Goal: Find specific page/section: Find specific page/section

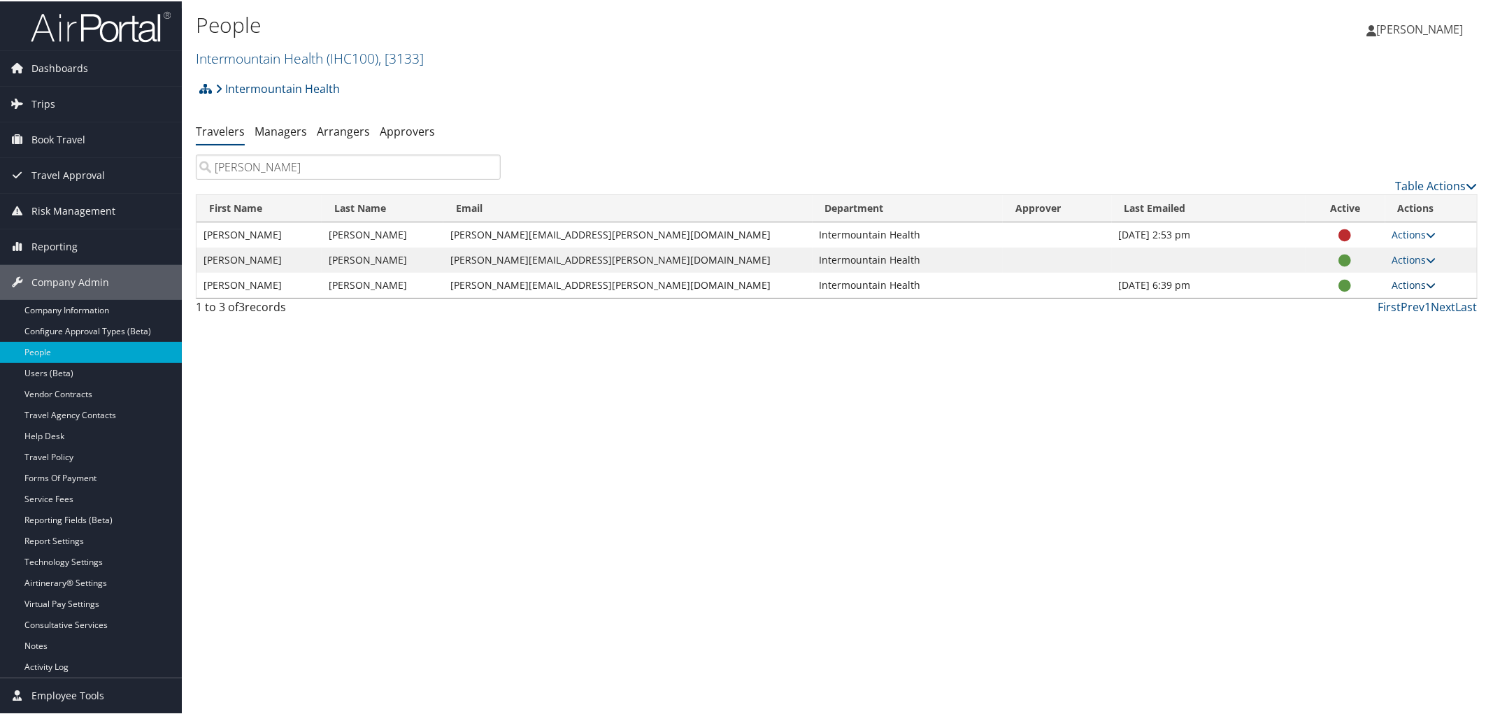
click at [1411, 281] on link "Actions" at bounding box center [1414, 283] width 44 height 13
click at [1354, 348] on link "User Technology Settings" at bounding box center [1352, 352] width 142 height 24
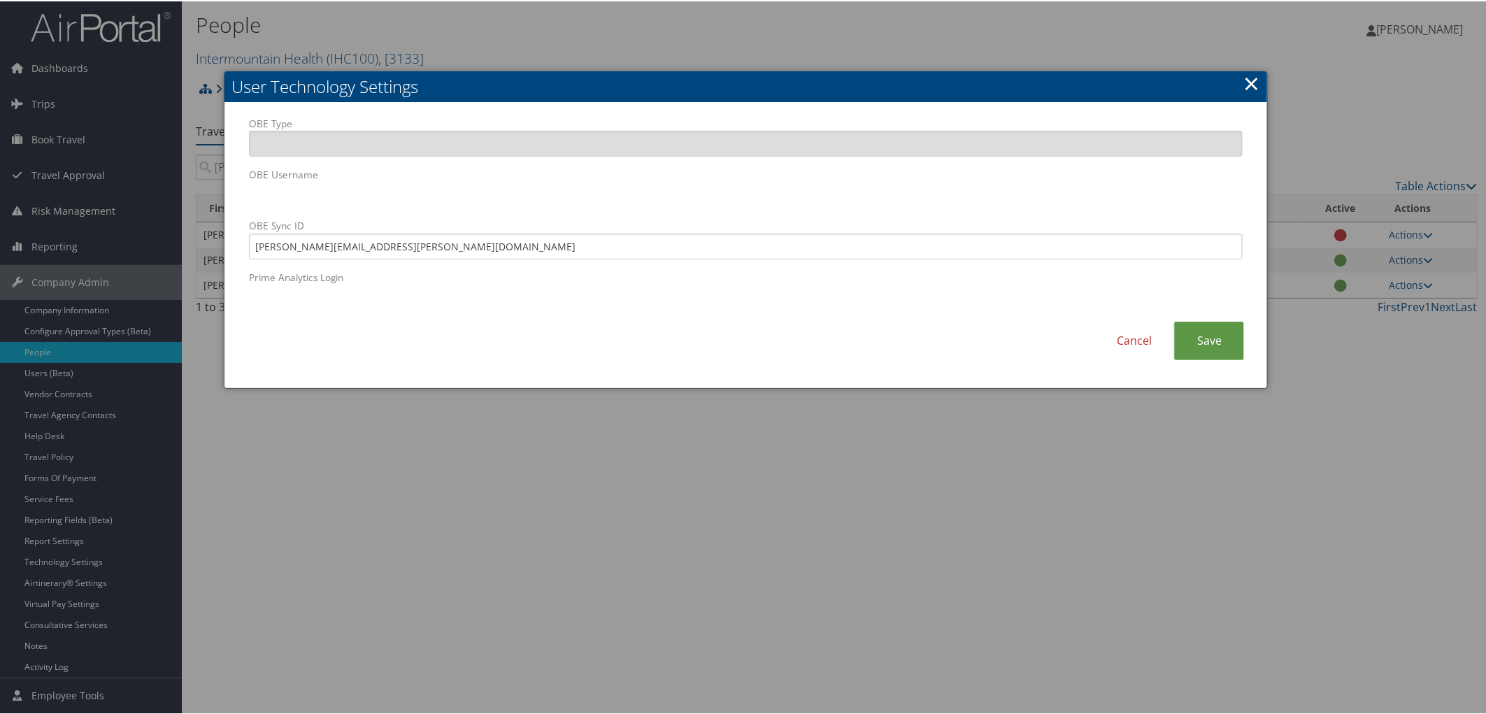
click at [1253, 75] on link "×" at bounding box center [1251, 82] width 16 height 28
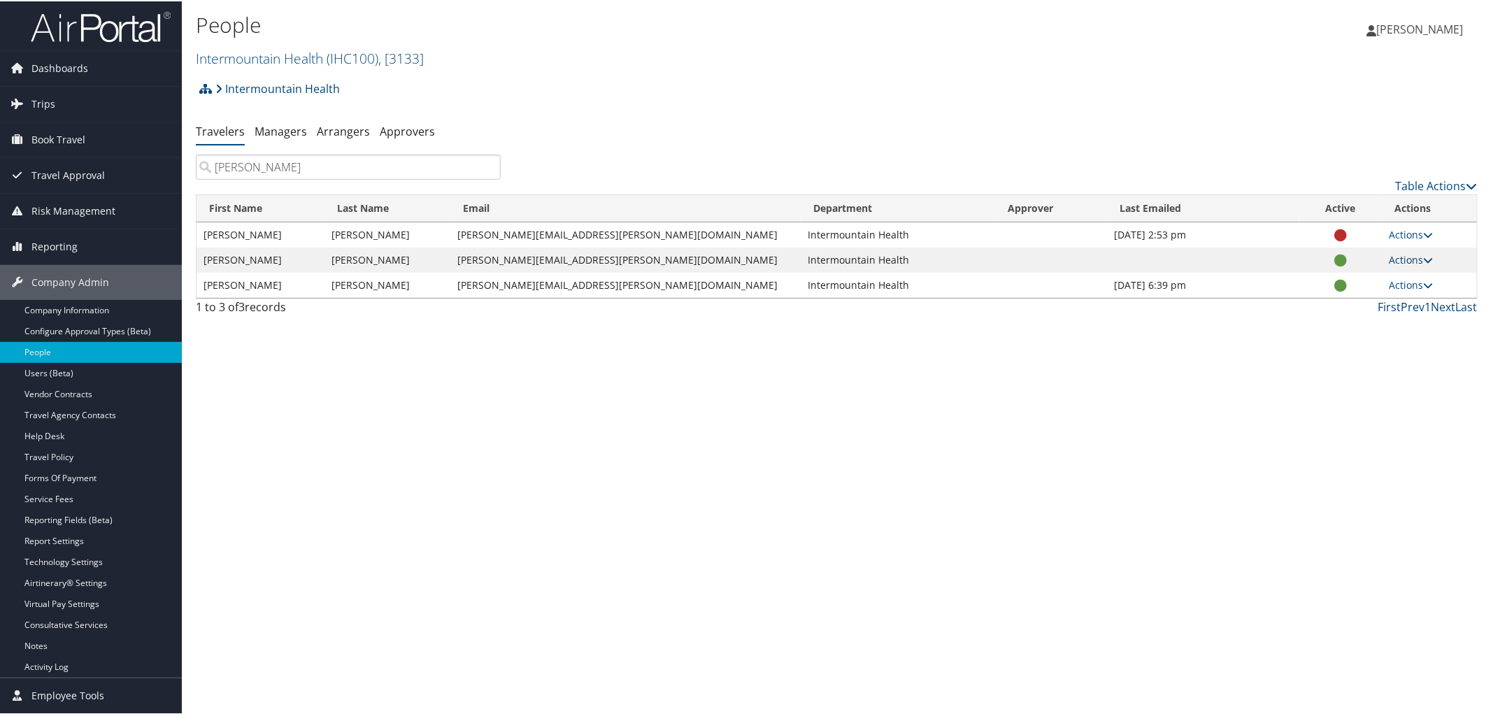
click at [1390, 255] on link "Actions" at bounding box center [1412, 258] width 44 height 13
click at [1345, 327] on link "User Technology Settings" at bounding box center [1344, 327] width 142 height 24
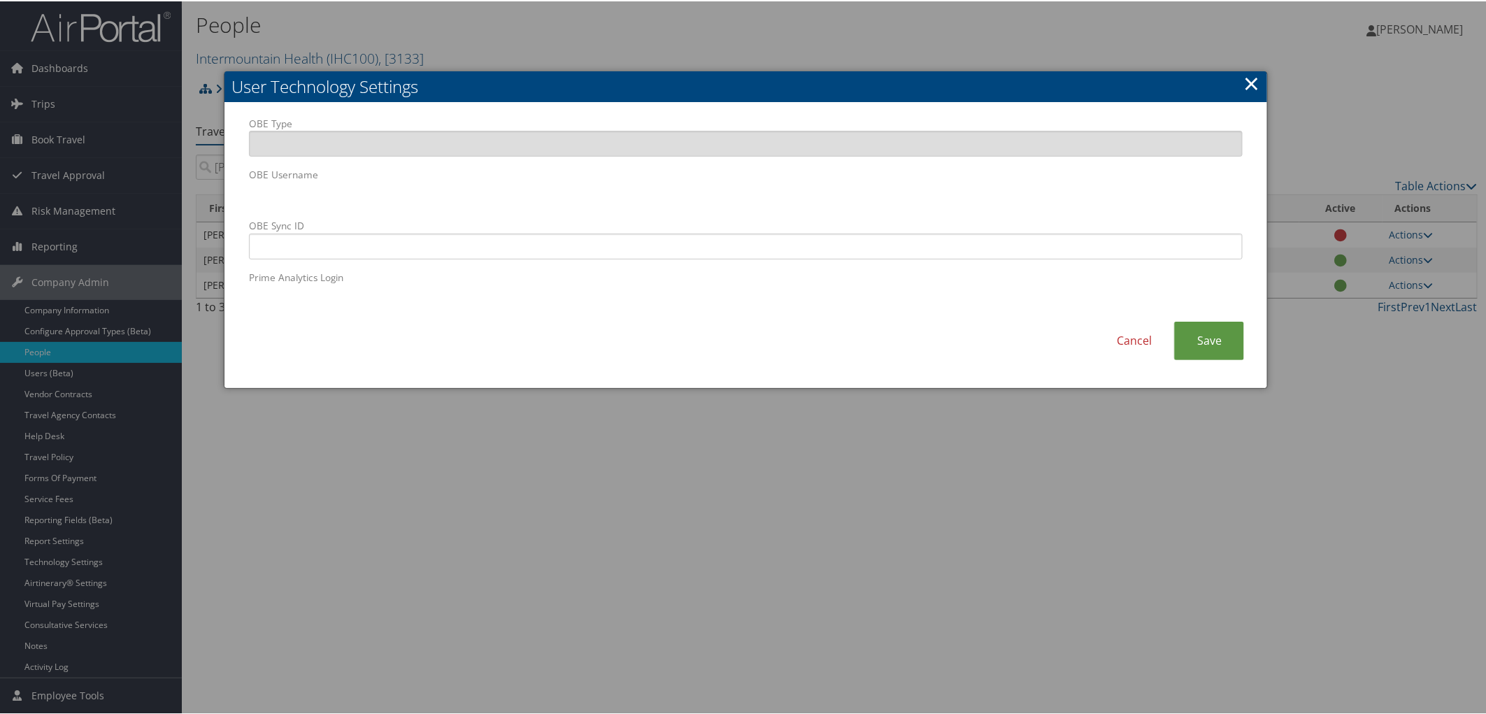
click at [1245, 81] on link "×" at bounding box center [1251, 82] width 16 height 28
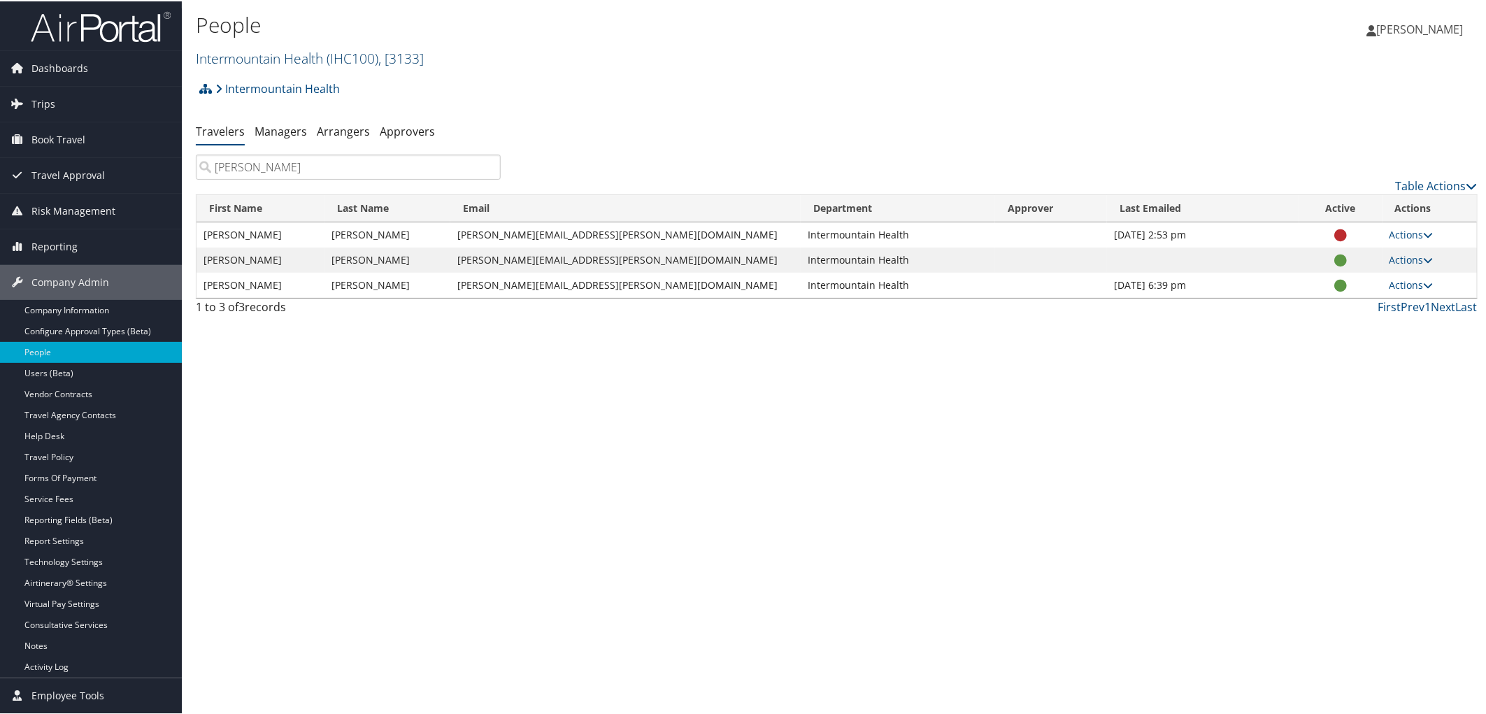
click at [253, 52] on link "Intermountain Health ( IHC100 ) , [ 3133 ]" at bounding box center [310, 57] width 228 height 19
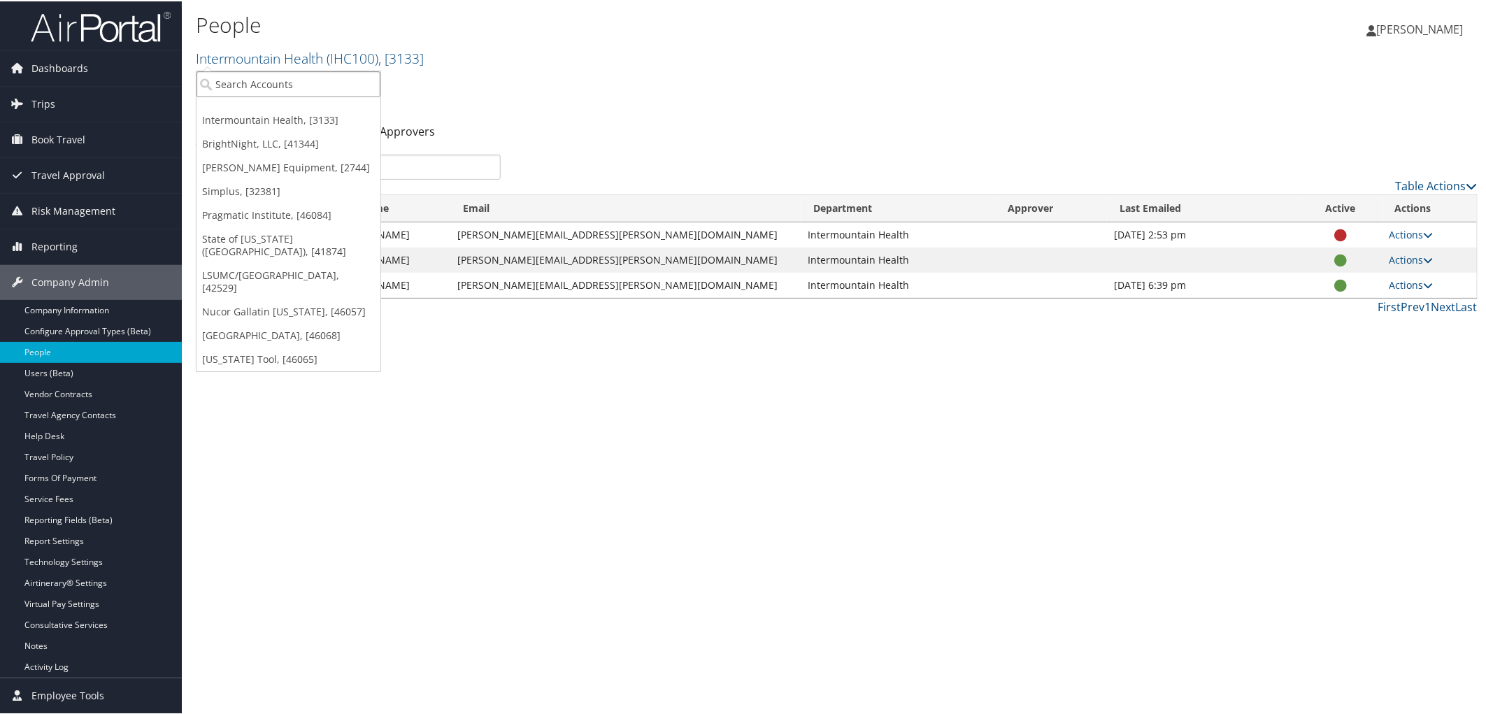
click at [238, 78] on input "search" at bounding box center [289, 83] width 184 height 26
type input "hartzell"
click at [266, 103] on div "Hartzell Engine Tech (003266), [15021]" at bounding box center [312, 108] width 247 height 13
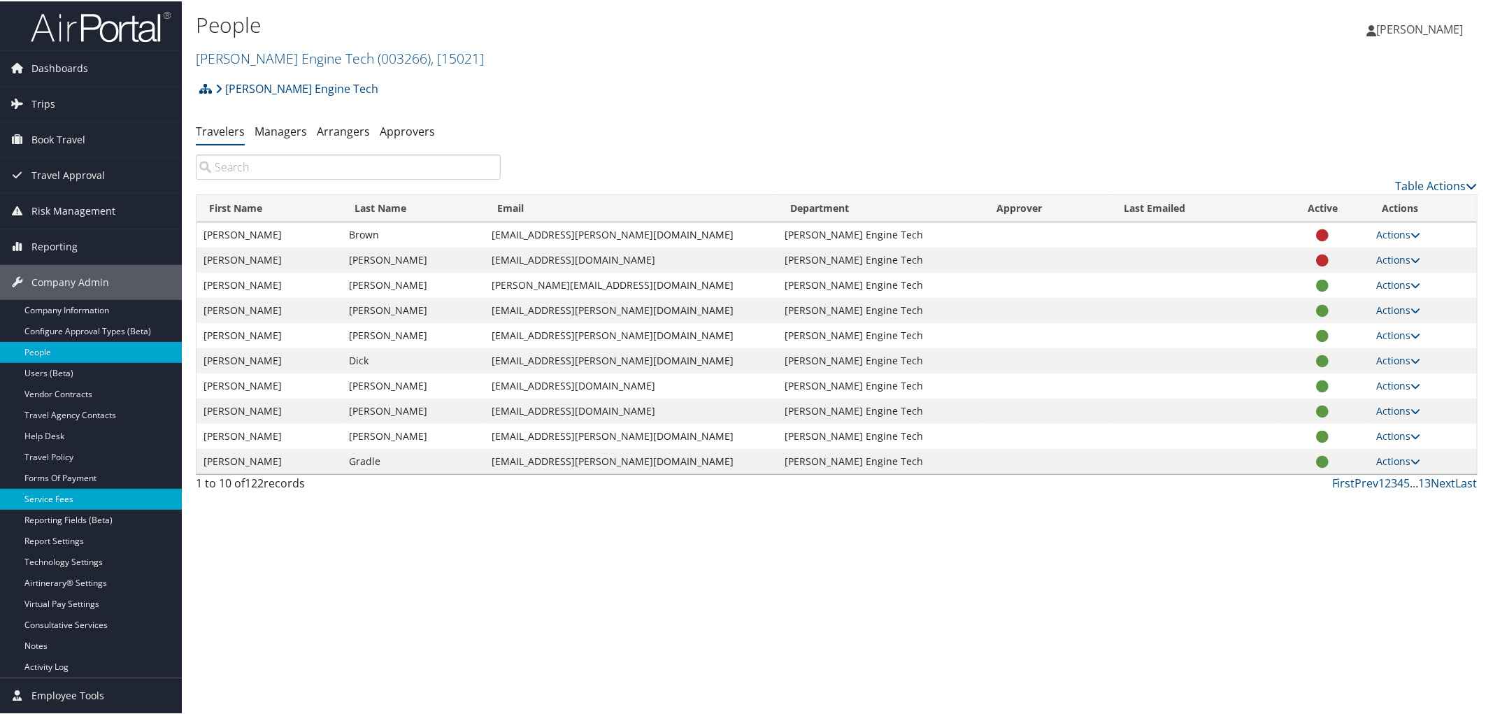
click at [68, 490] on link "Service Fees" at bounding box center [91, 497] width 182 height 21
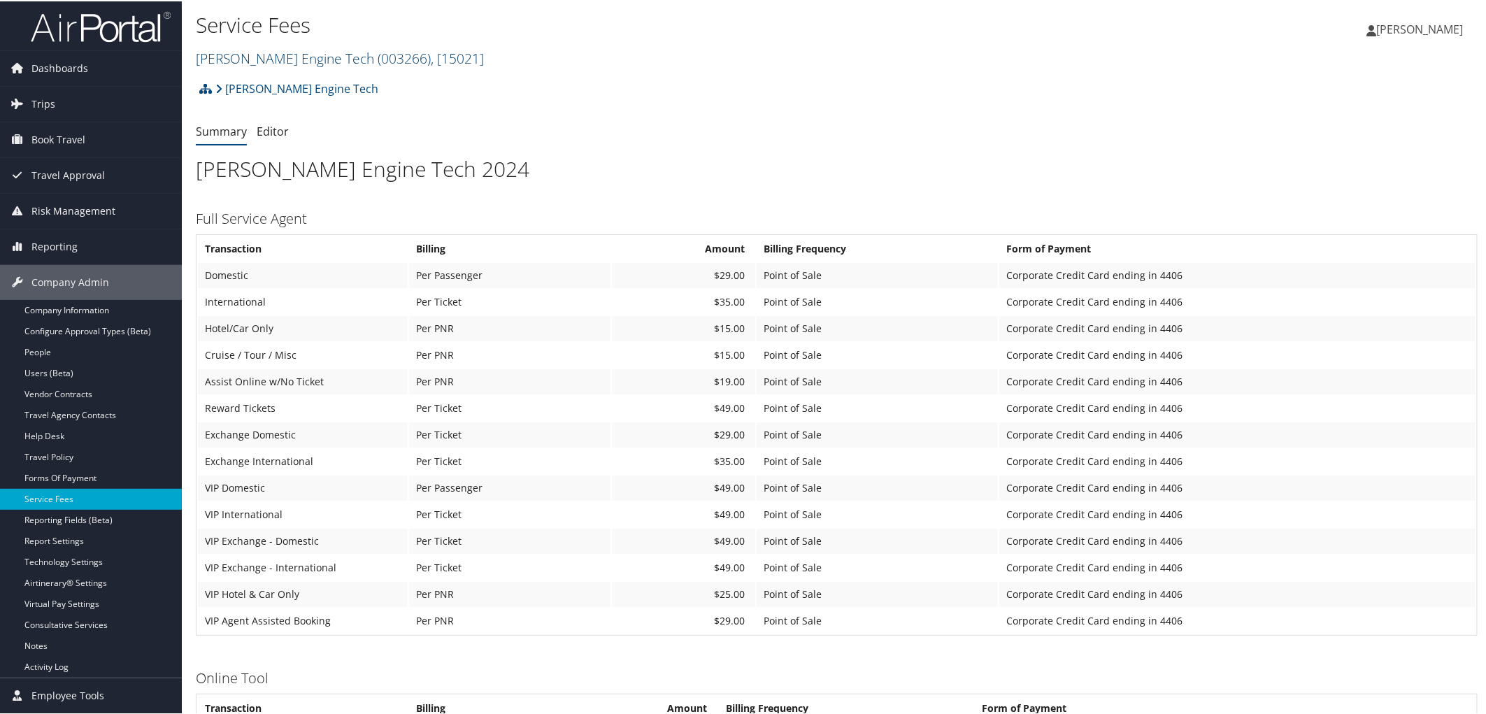
click at [250, 57] on link "Hartzell Engine Tech ( 003266 ) , [ 15021 ]" at bounding box center [340, 57] width 288 height 19
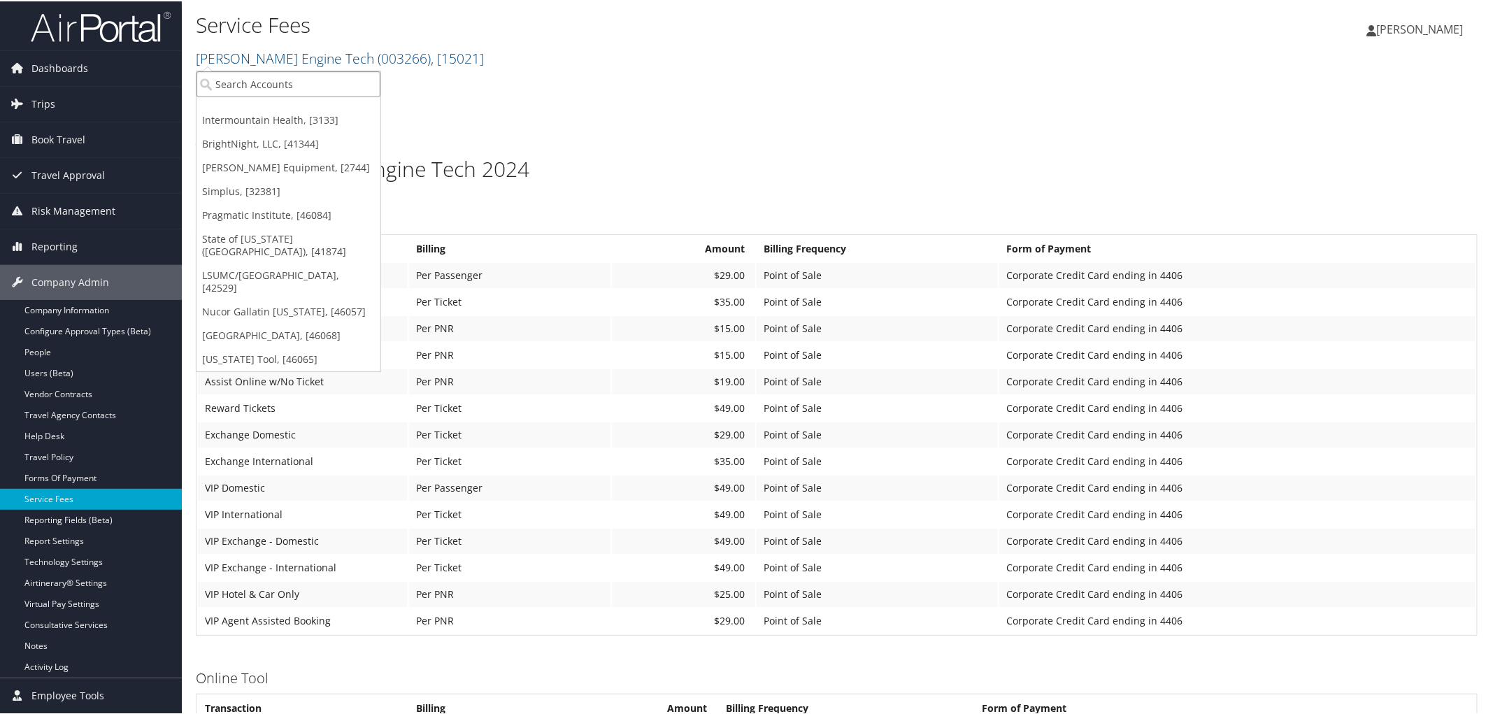
click at [236, 80] on input "search" at bounding box center [289, 83] width 184 height 26
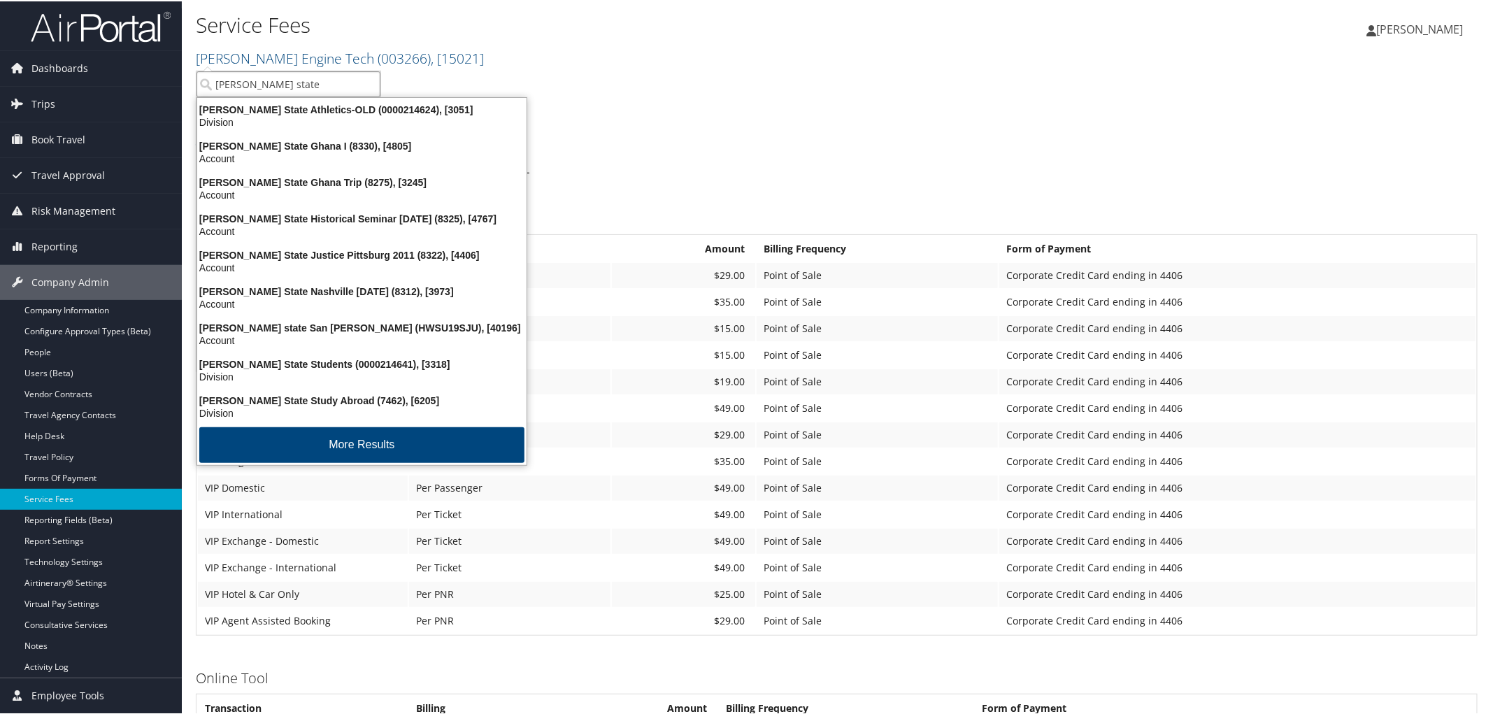
type input "weber state"
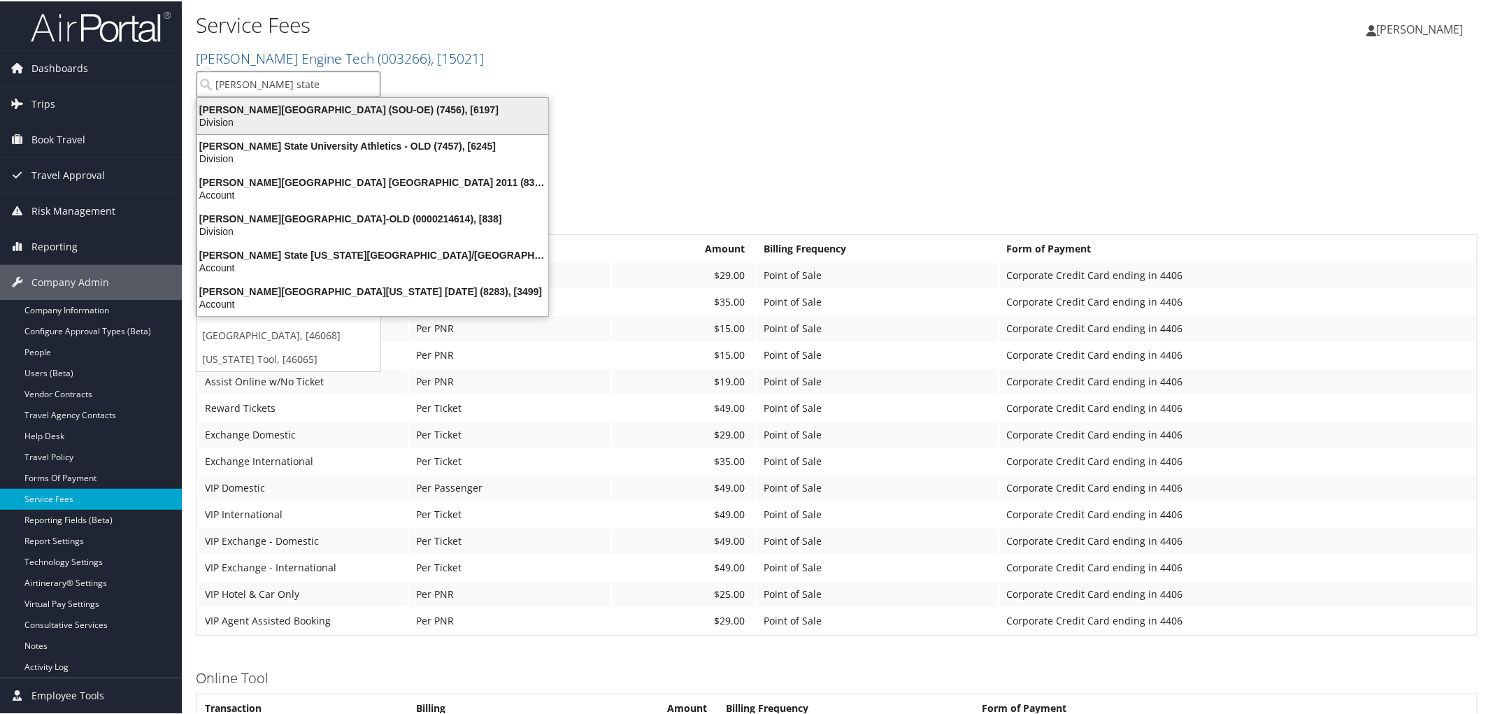
click at [254, 106] on div "Weber State University (SOU-OE) (7456), [6197]" at bounding box center [373, 108] width 368 height 13
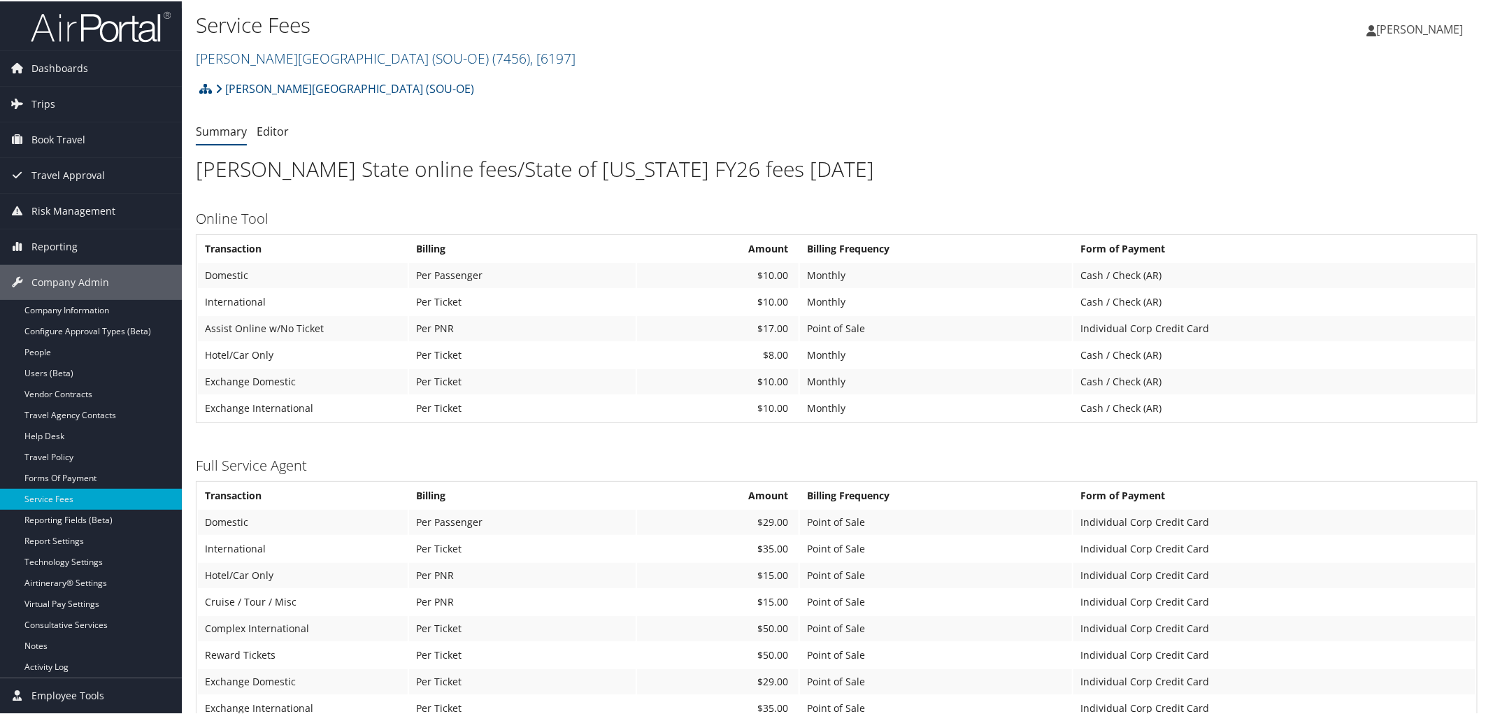
click at [92, 305] on link "Company Information" at bounding box center [91, 309] width 182 height 21
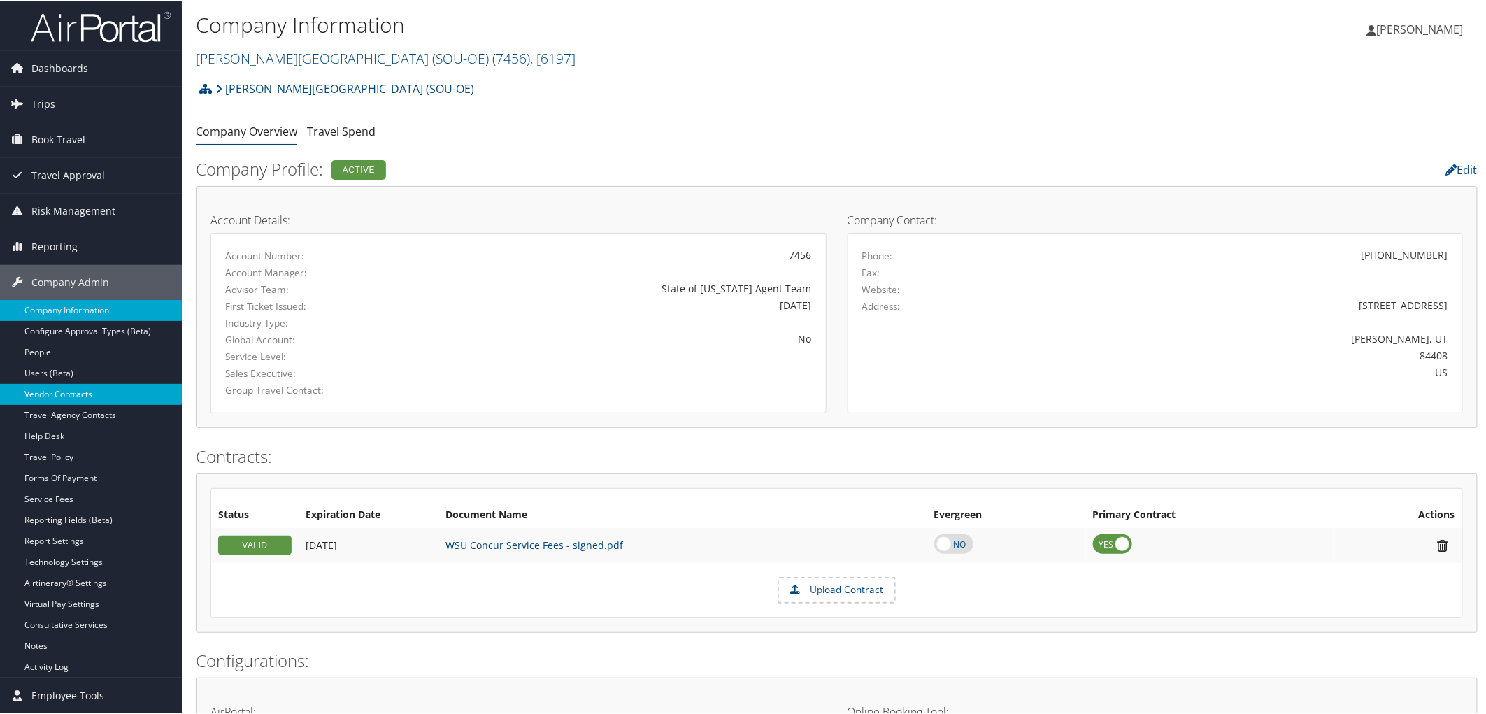
click at [73, 396] on link "Vendor Contracts" at bounding box center [91, 393] width 182 height 21
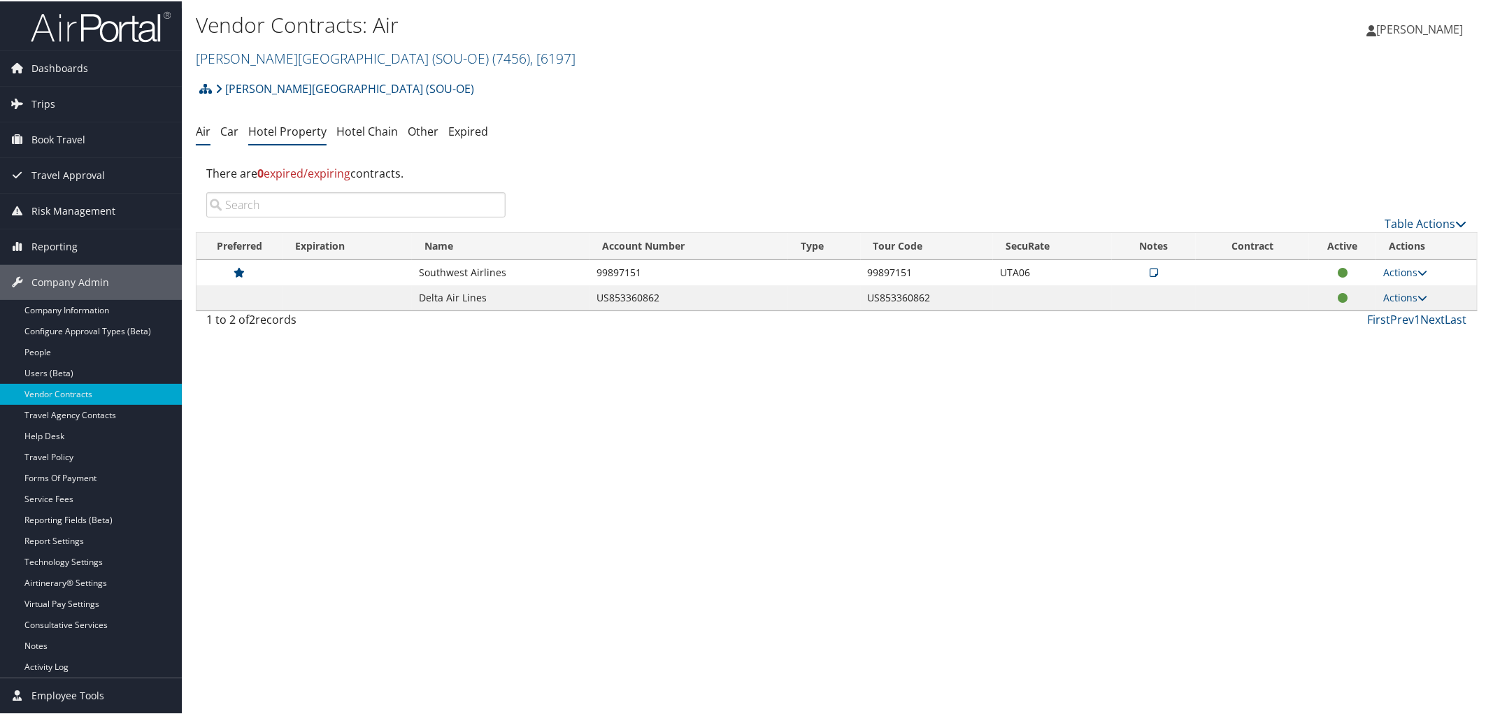
click at [288, 126] on link "Hotel Property" at bounding box center [287, 129] width 78 height 15
